Goal: Task Accomplishment & Management: Use online tool/utility

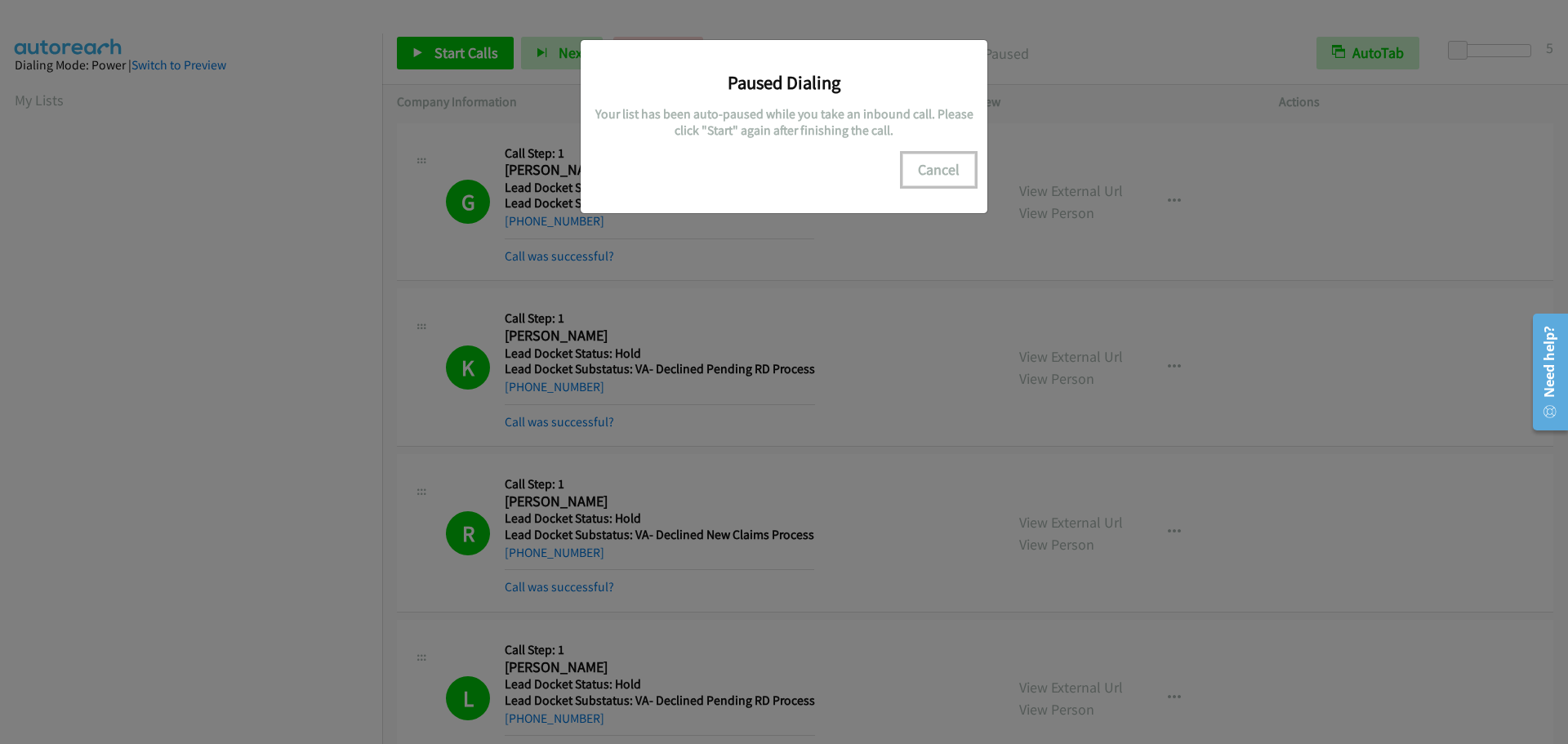
scroll to position [171, 0]
click at [956, 177] on button "Cancel" at bounding box center [939, 170] width 73 height 33
click at [949, 177] on button "Cancel" at bounding box center [939, 170] width 73 height 33
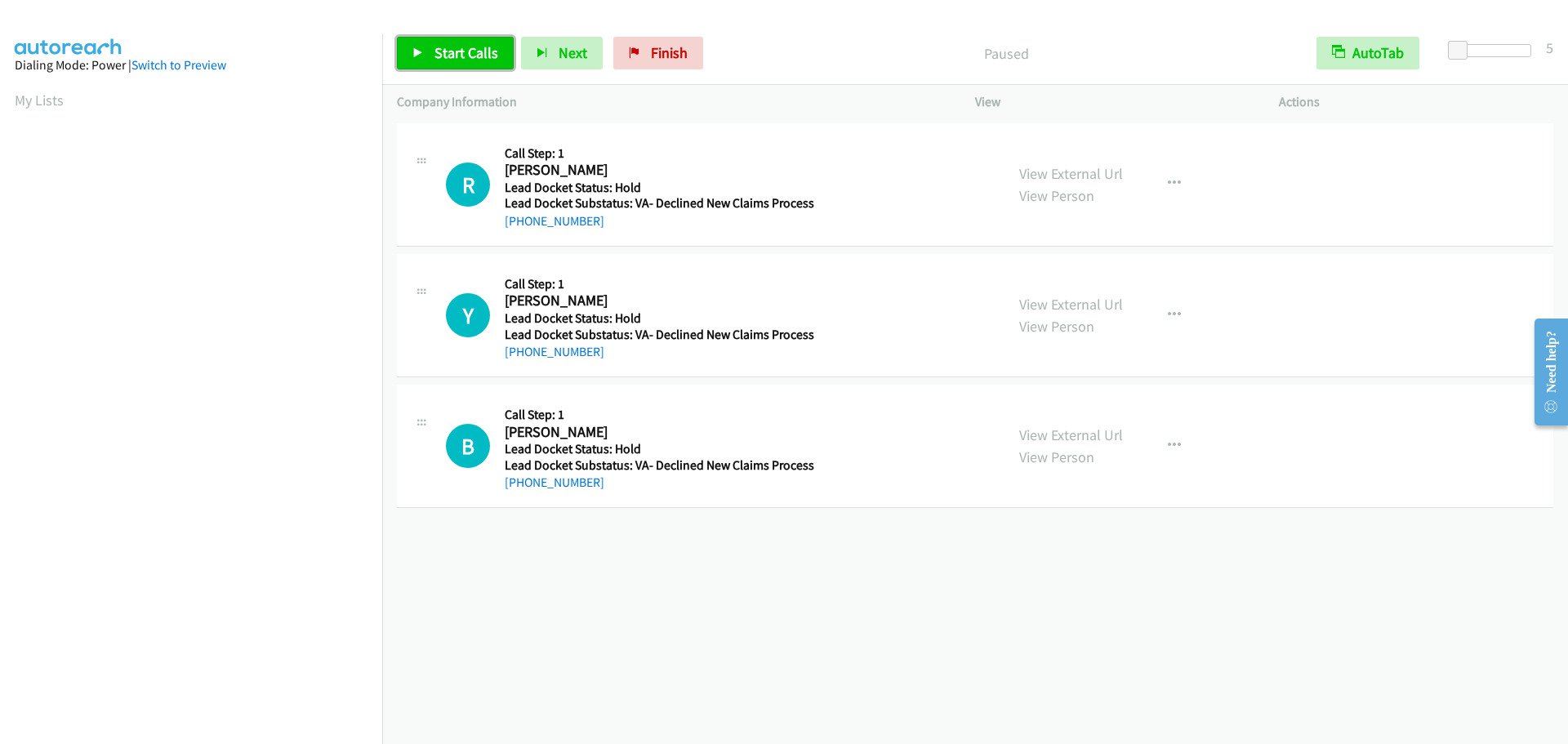
click at [468, 47] on span "Start Calls" at bounding box center [466, 53] width 63 height 19
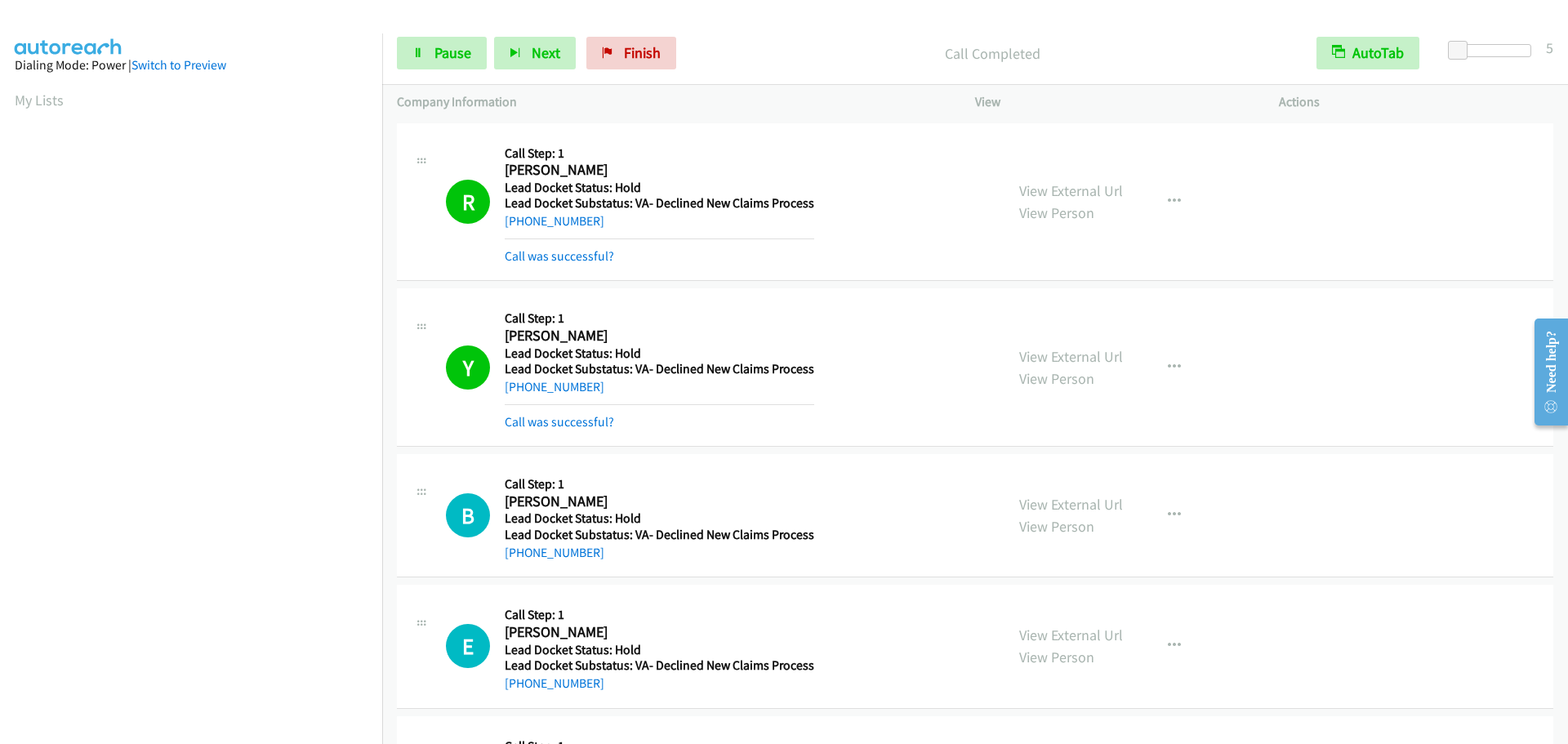
scroll to position [172, 0]
click at [448, 55] on span "Pause" at bounding box center [453, 53] width 37 height 19
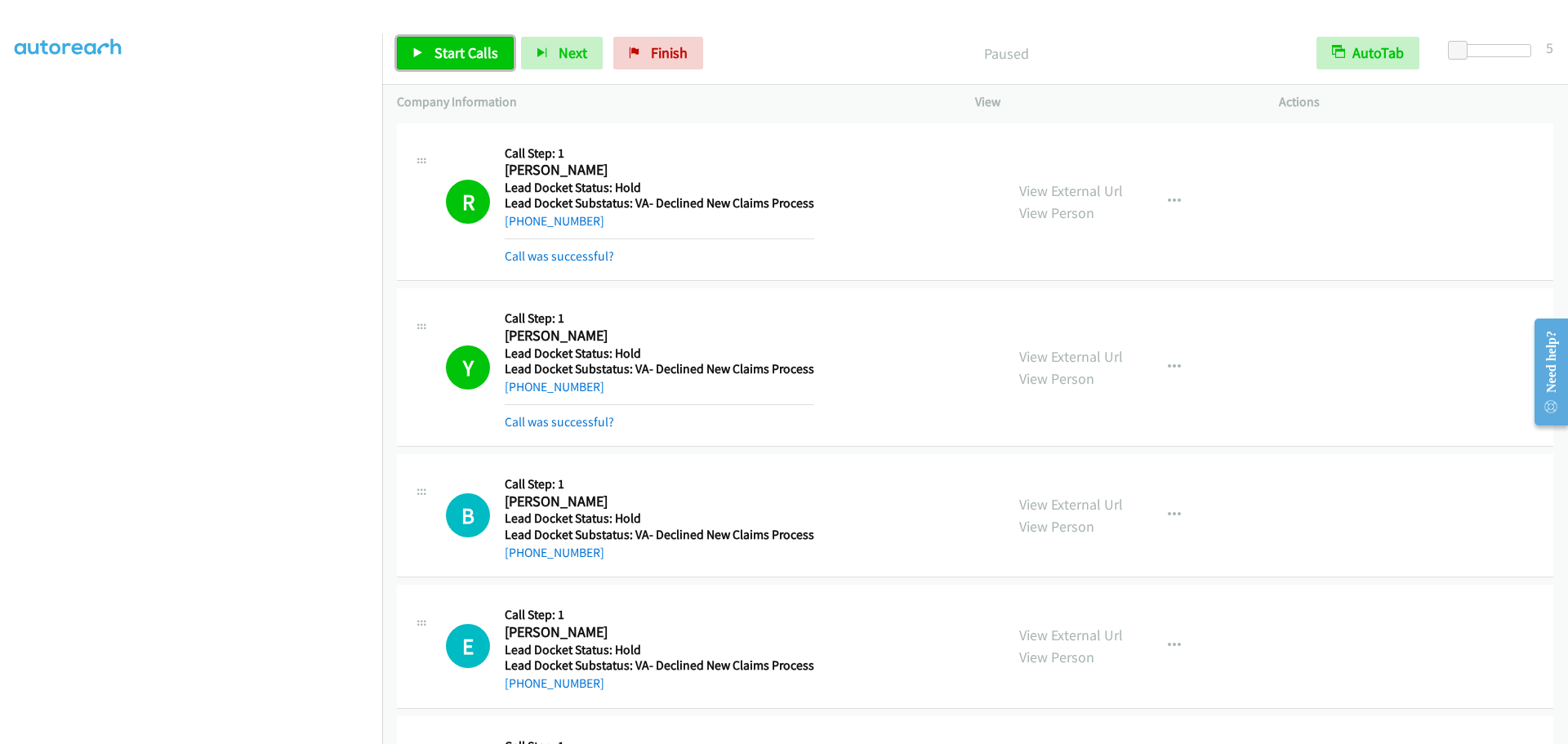
click at [448, 55] on span "Start Calls" at bounding box center [466, 53] width 63 height 19
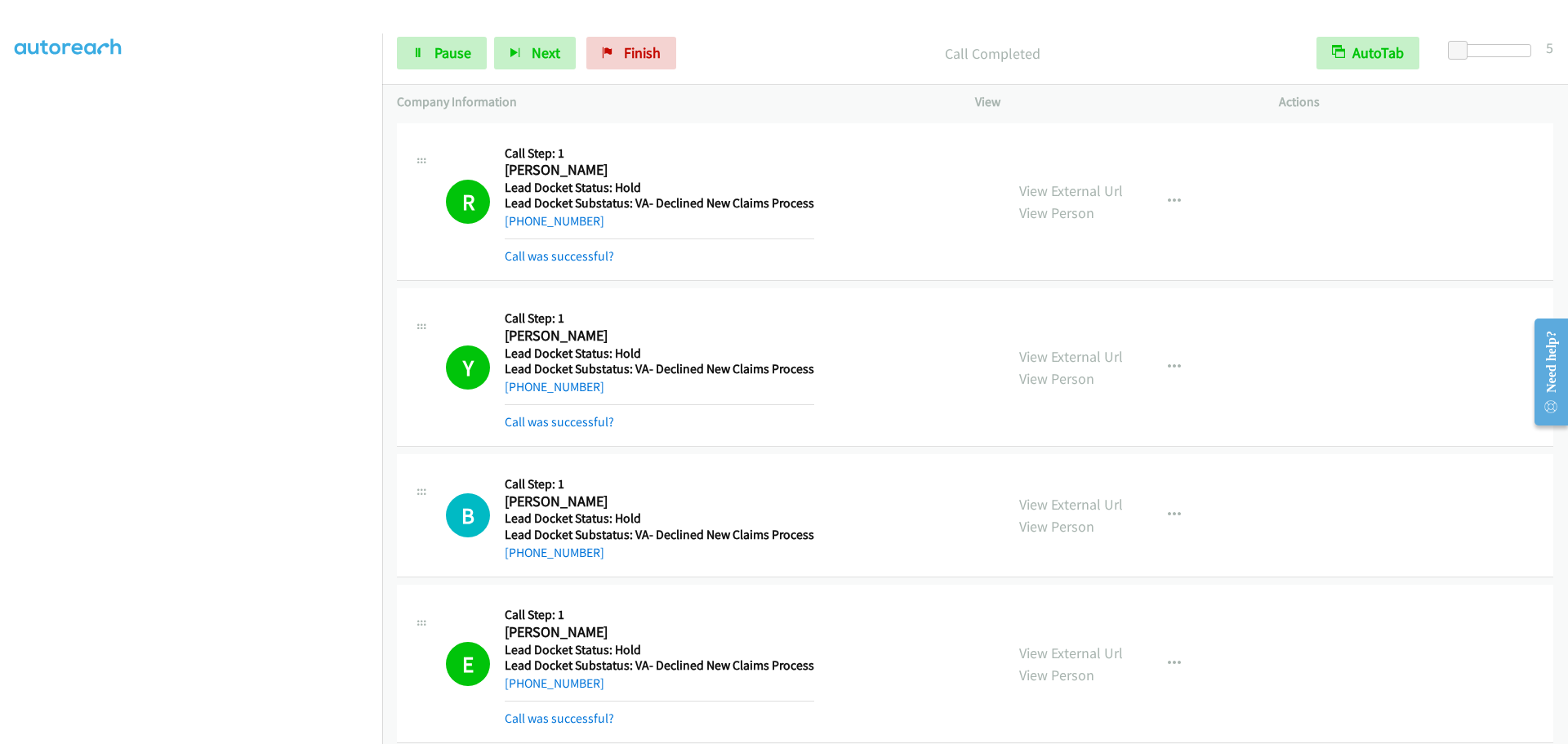
scroll to position [0, 0]
click at [30, 102] on link "My Lists" at bounding box center [39, 100] width 49 height 19
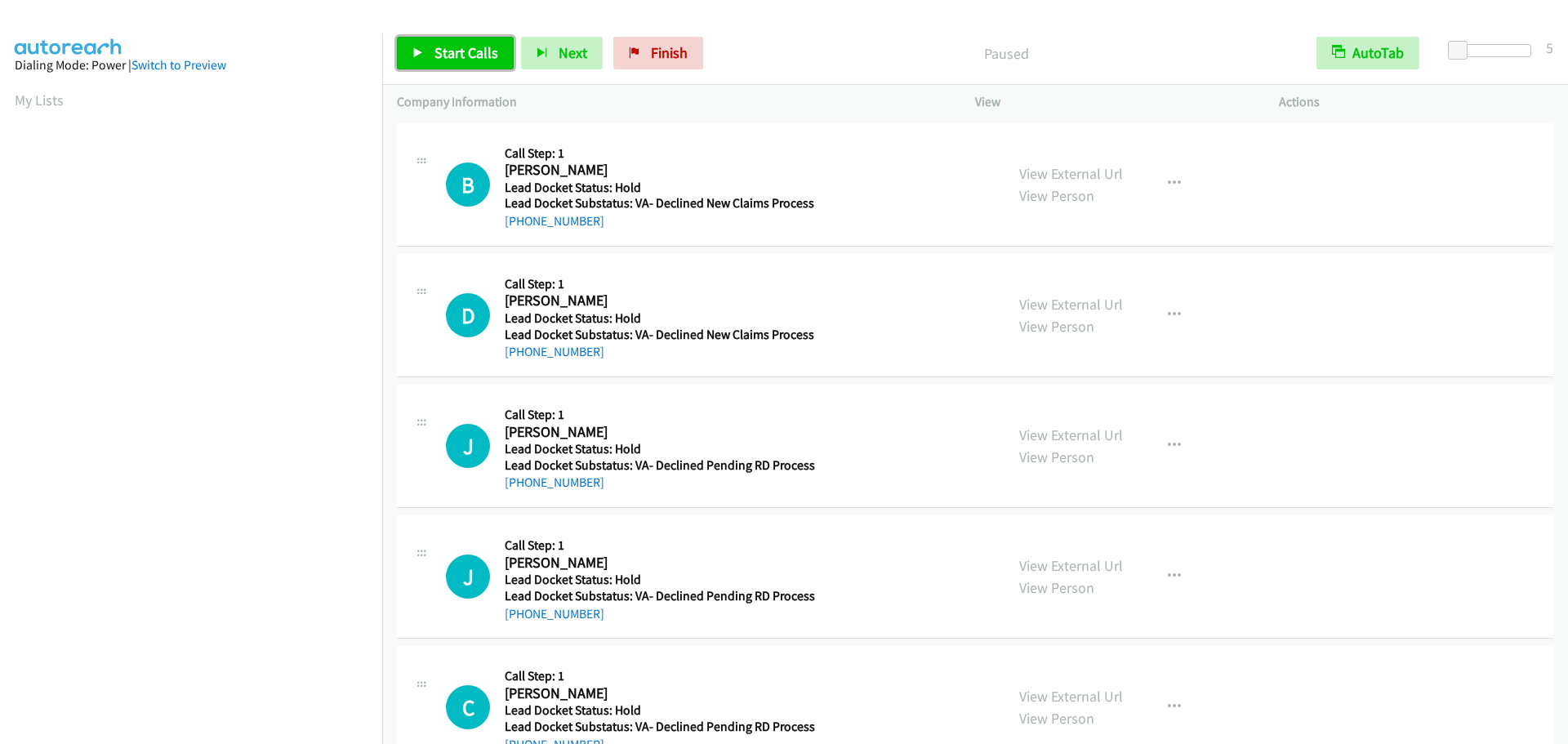
click at [432, 56] on link "Start Calls" at bounding box center [455, 53] width 116 height 33
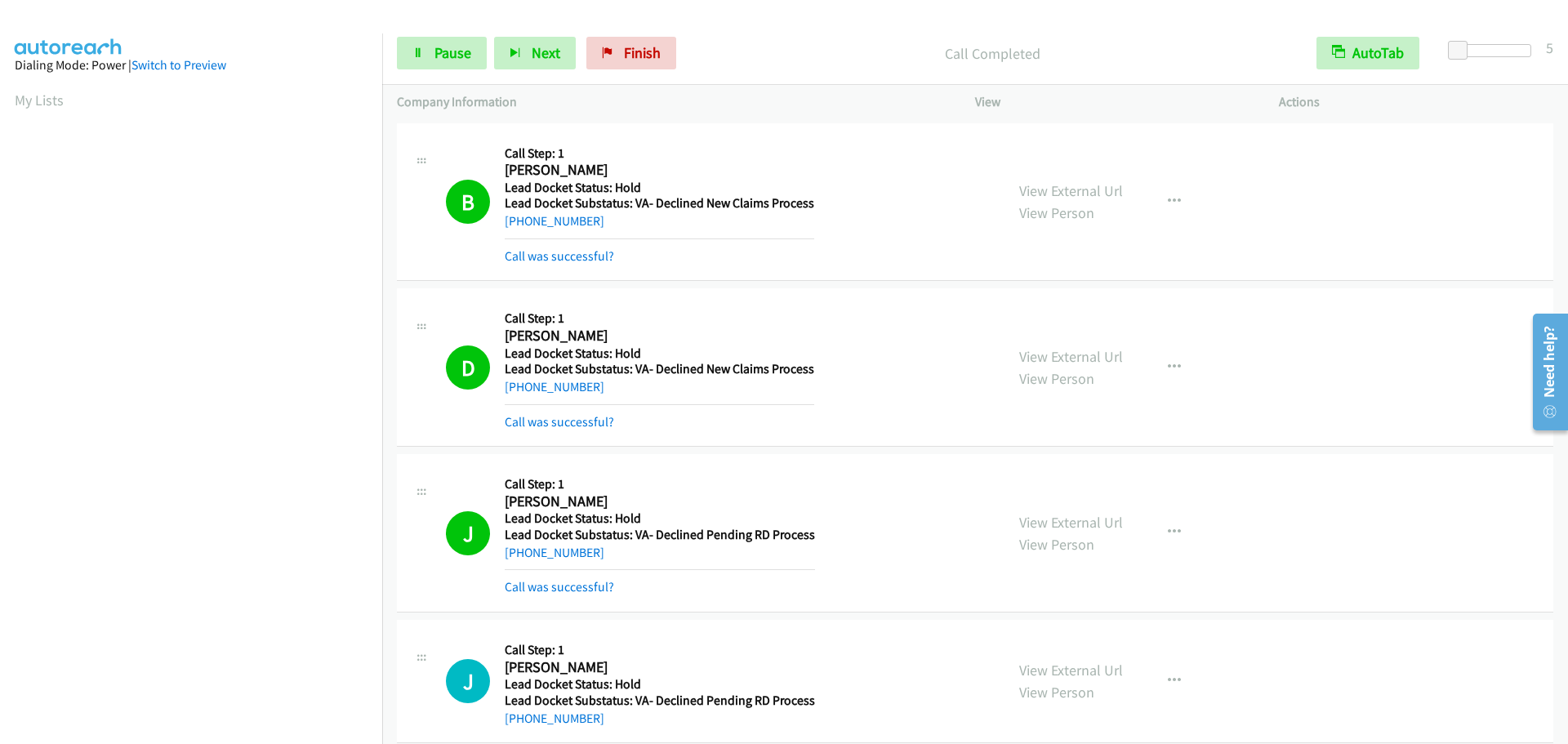
scroll to position [172, 0]
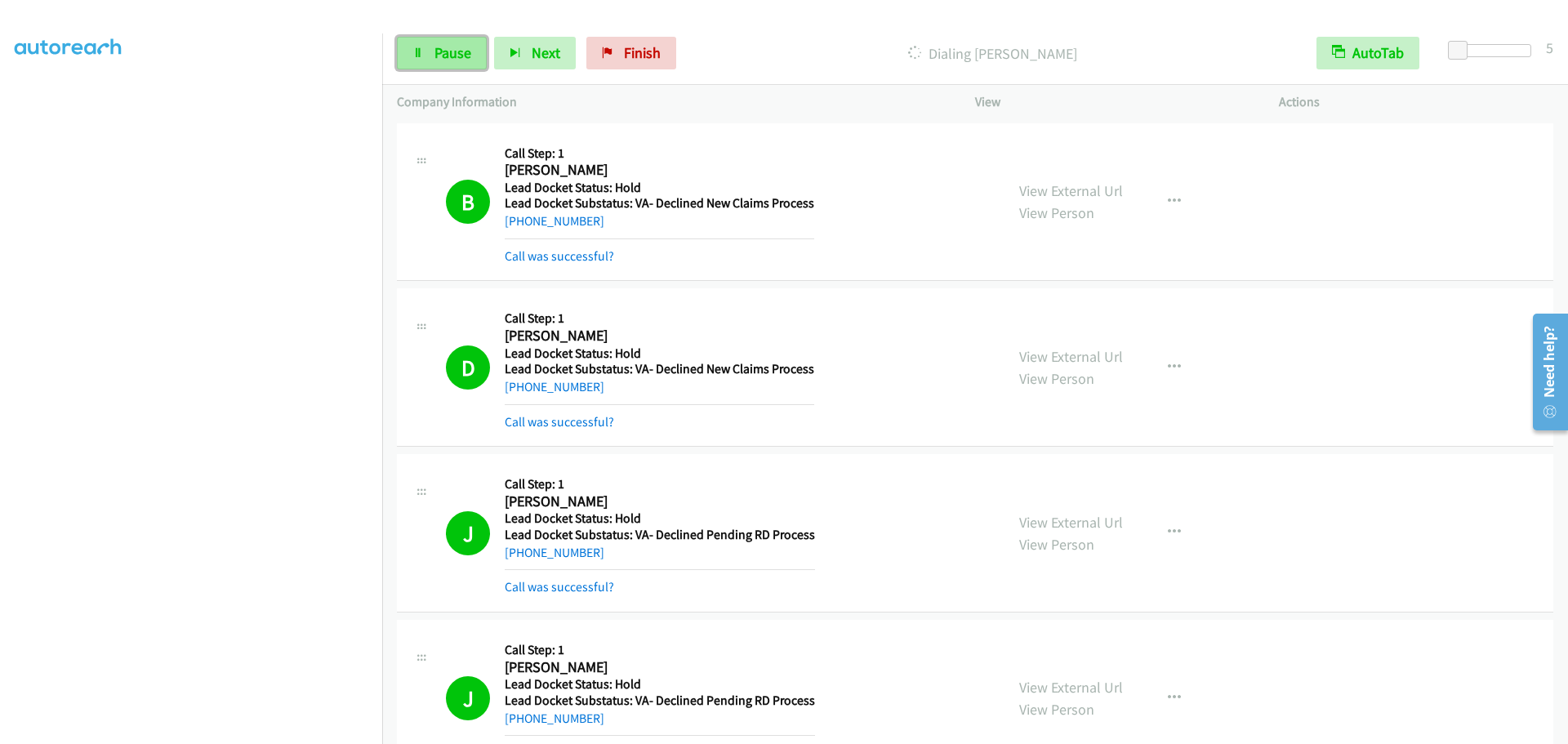
click at [429, 53] on link "Pause" at bounding box center [442, 53] width 90 height 33
click at [474, 50] on span "Start Calls" at bounding box center [466, 53] width 63 height 19
click at [448, 63] on link "Pause" at bounding box center [442, 53] width 90 height 33
click at [449, 51] on span "Start Calls" at bounding box center [466, 53] width 63 height 19
click at [446, 49] on span "Pause" at bounding box center [453, 53] width 37 height 19
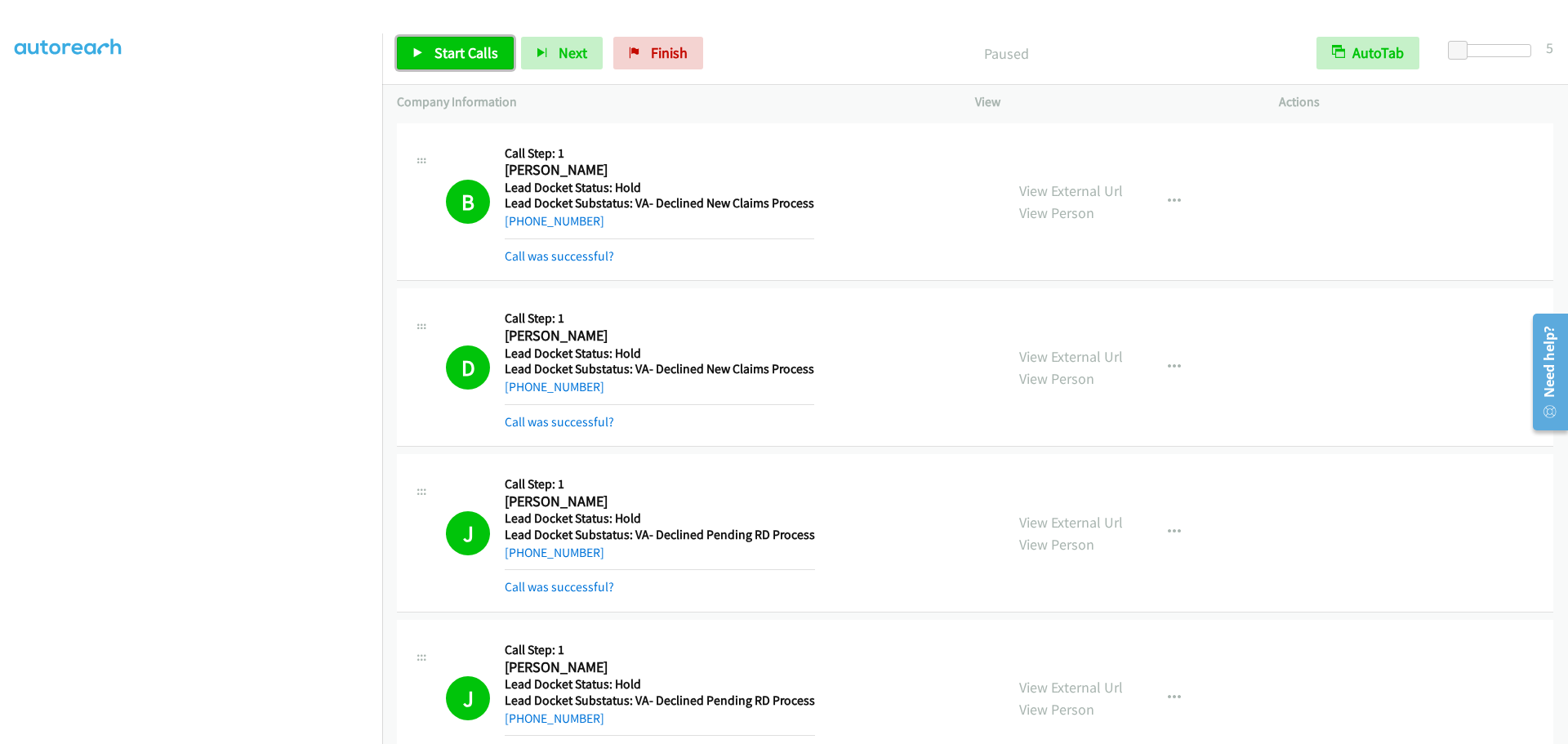
click at [446, 49] on span "Start Calls" at bounding box center [466, 53] width 63 height 19
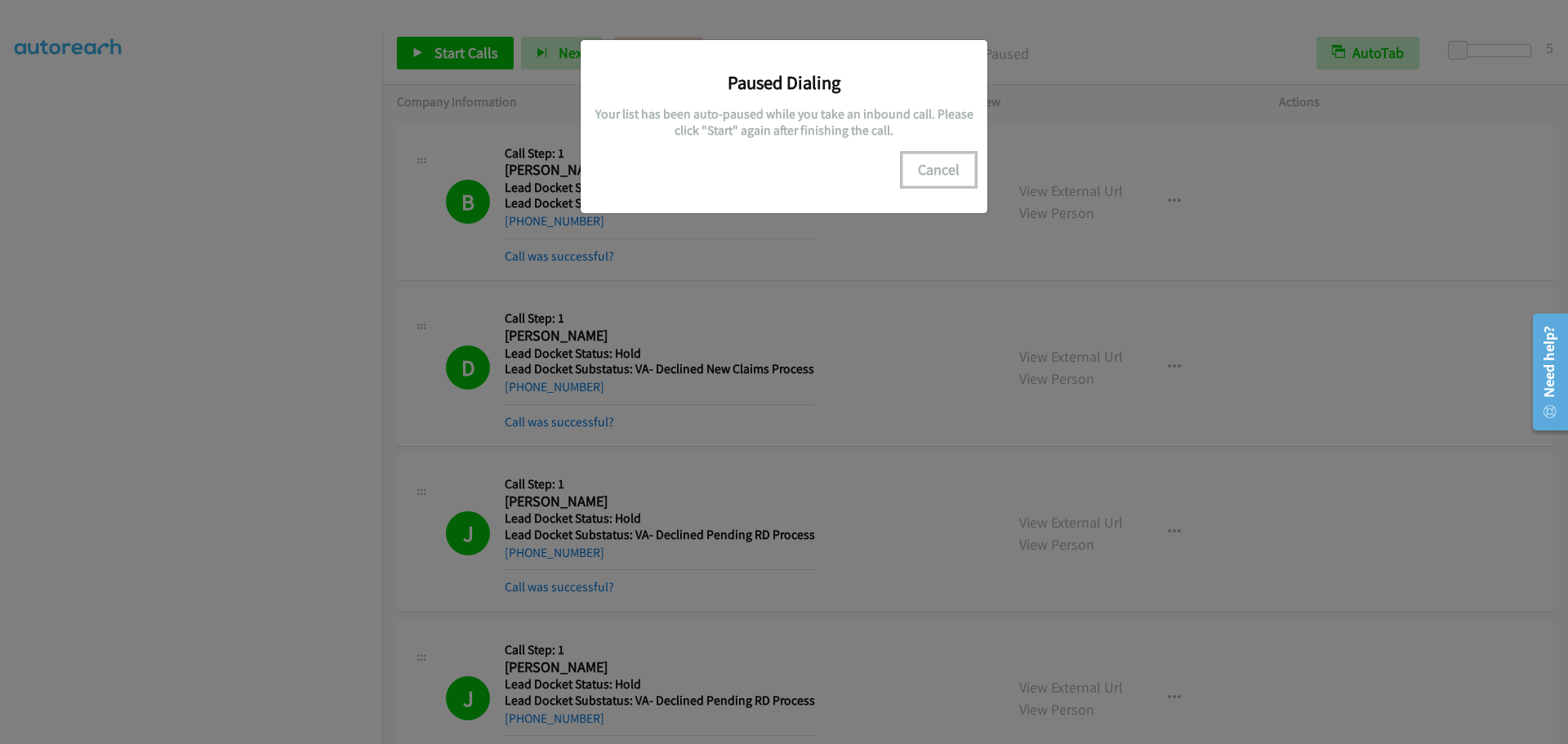
click at [923, 177] on button "Cancel" at bounding box center [939, 170] width 73 height 33
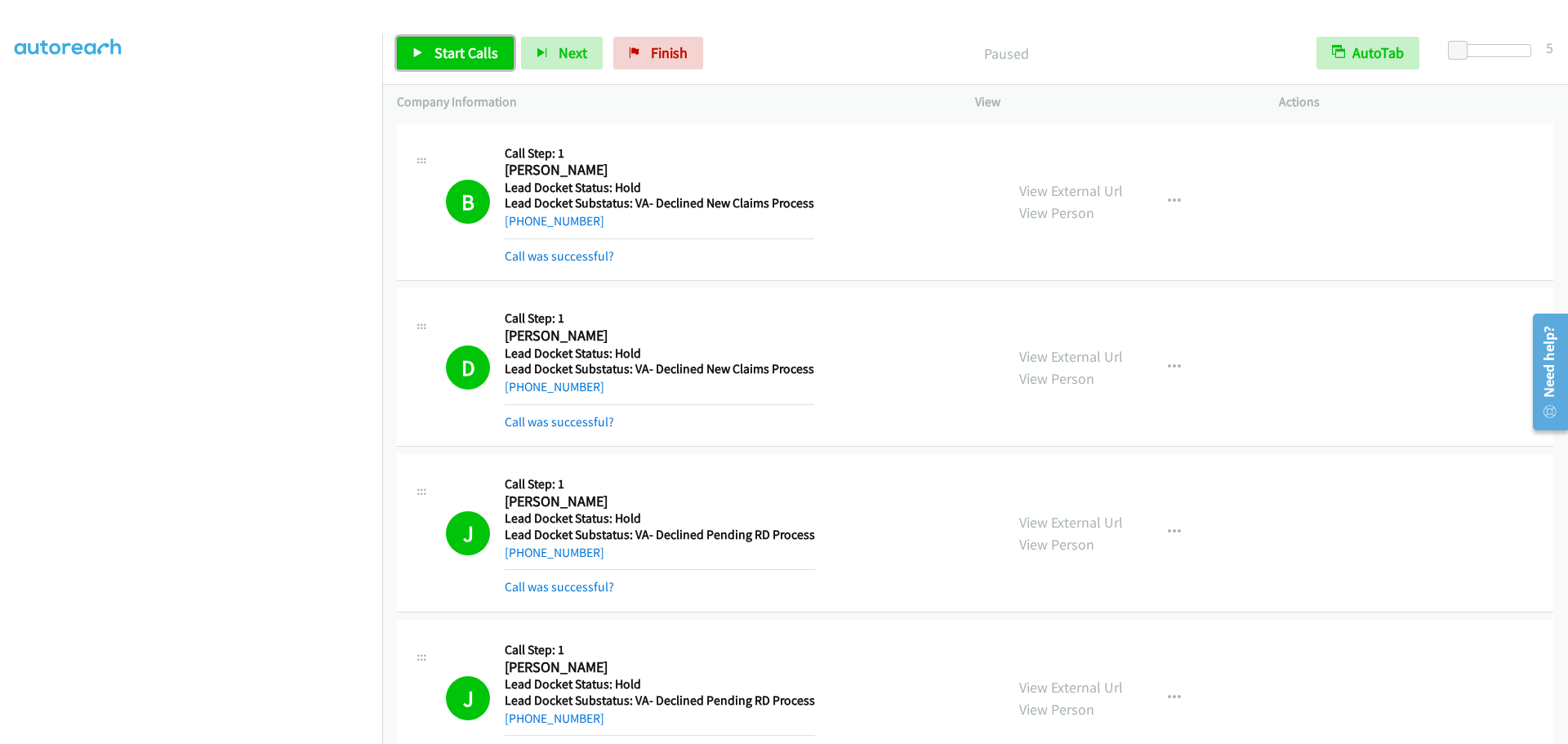
click at [430, 59] on link "Start Calls" at bounding box center [455, 53] width 116 height 33
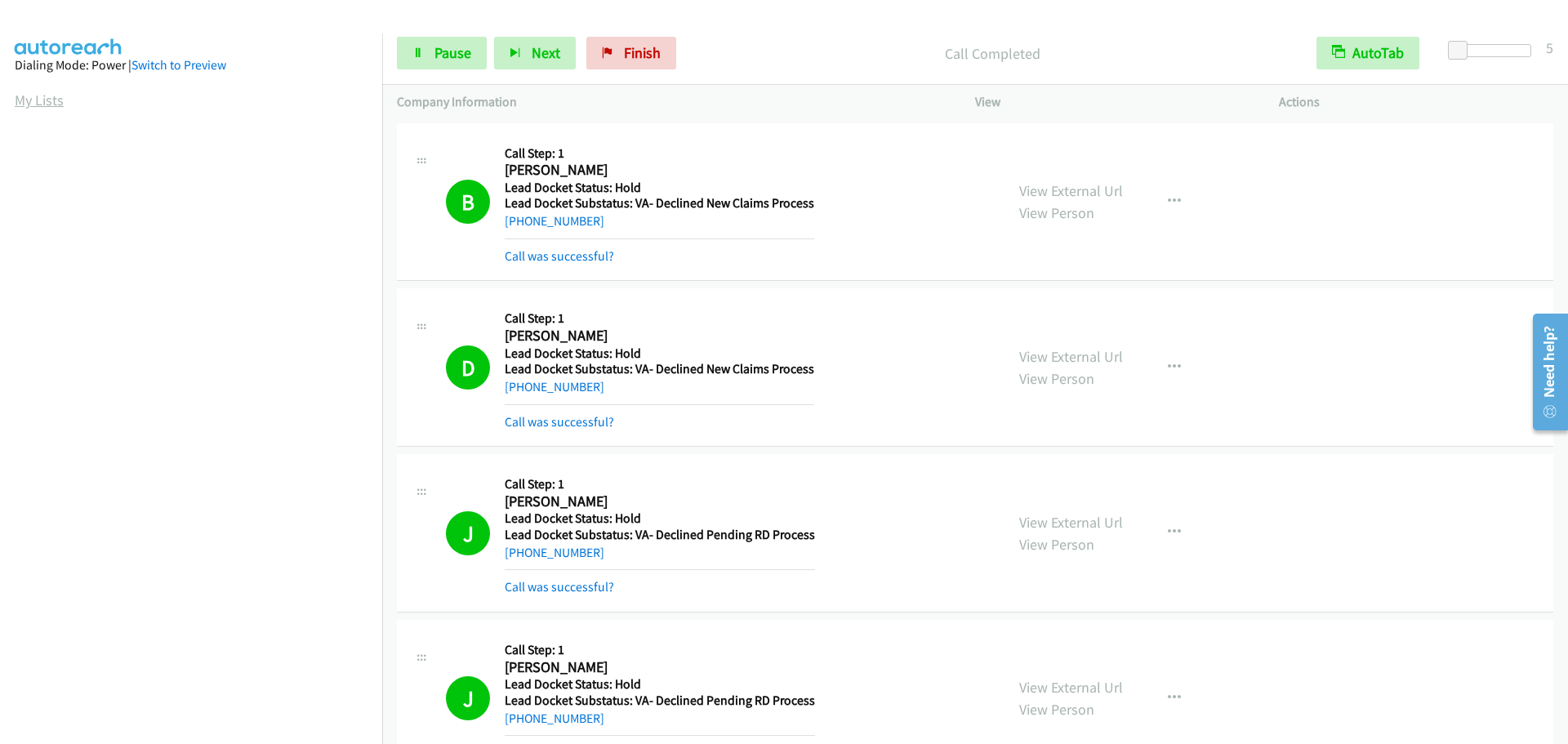
click at [42, 102] on link "My Lists" at bounding box center [39, 100] width 49 height 19
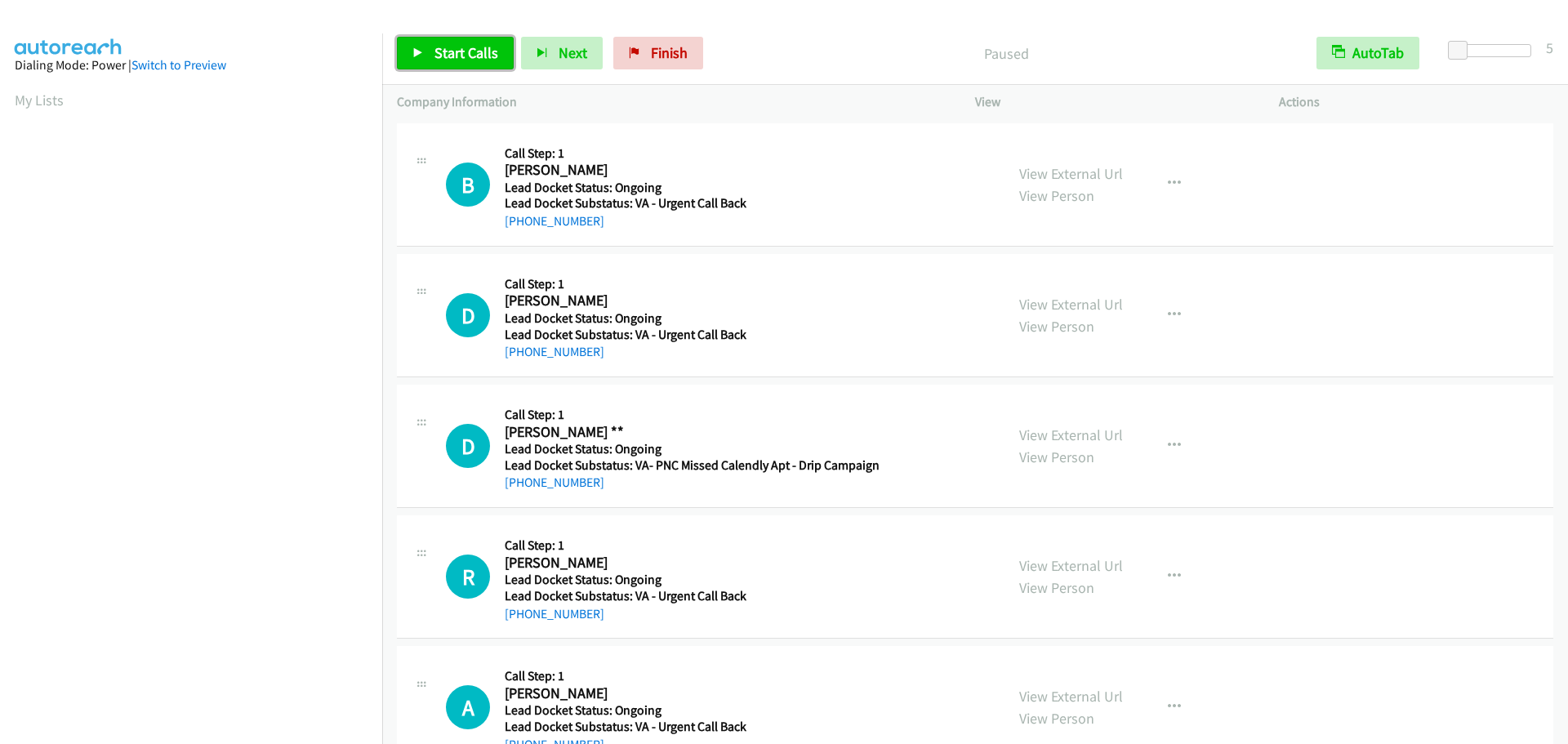
click at [472, 49] on span "Start Calls" at bounding box center [466, 53] width 63 height 19
